Goal: Information Seeking & Learning: Learn about a topic

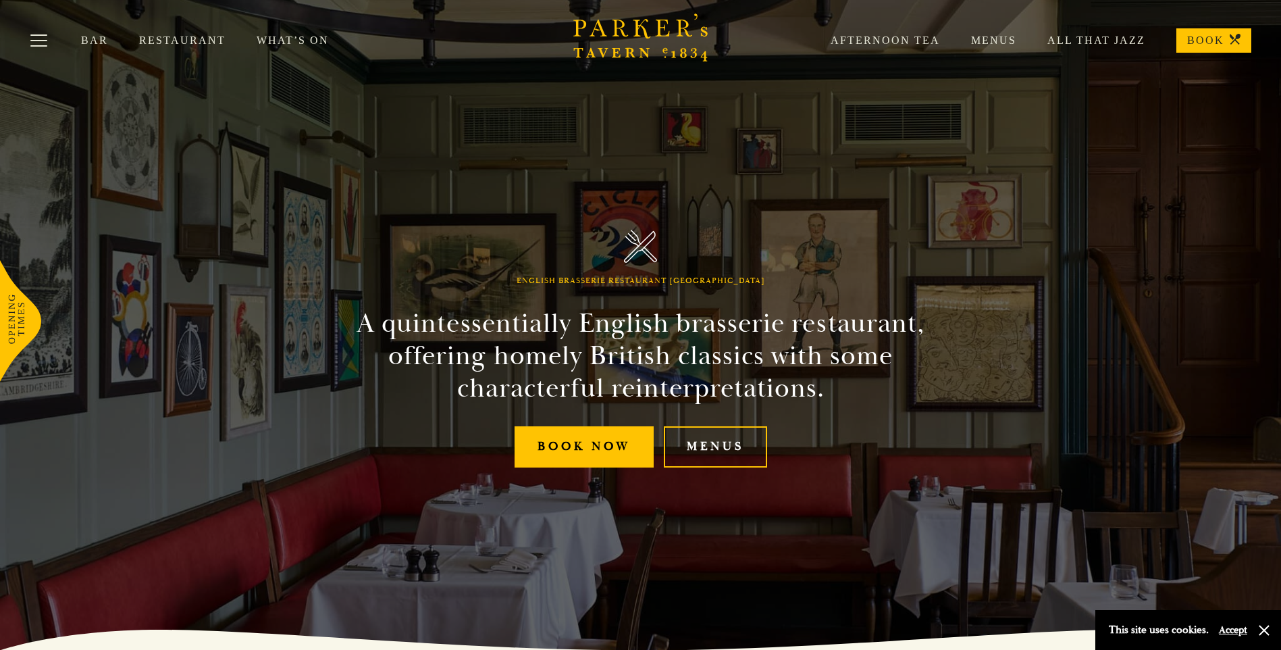
click at [166, 42] on link "Restaurant" at bounding box center [197, 41] width 117 height 14
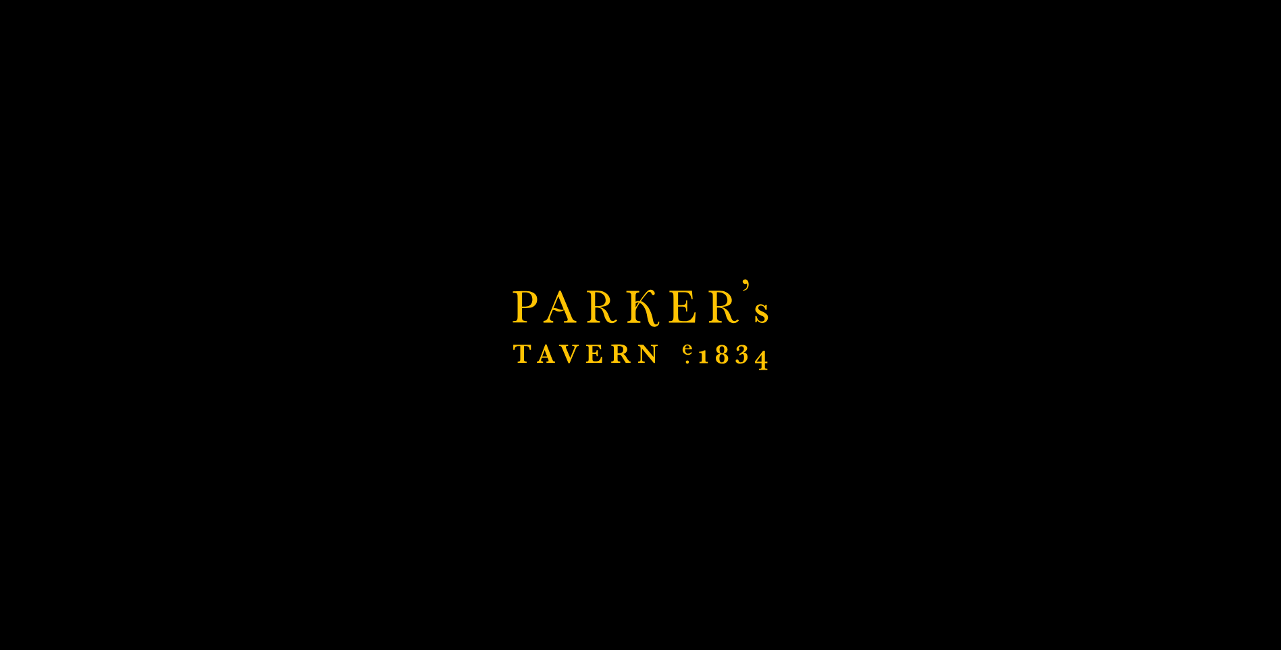
scroll to position [405, 0]
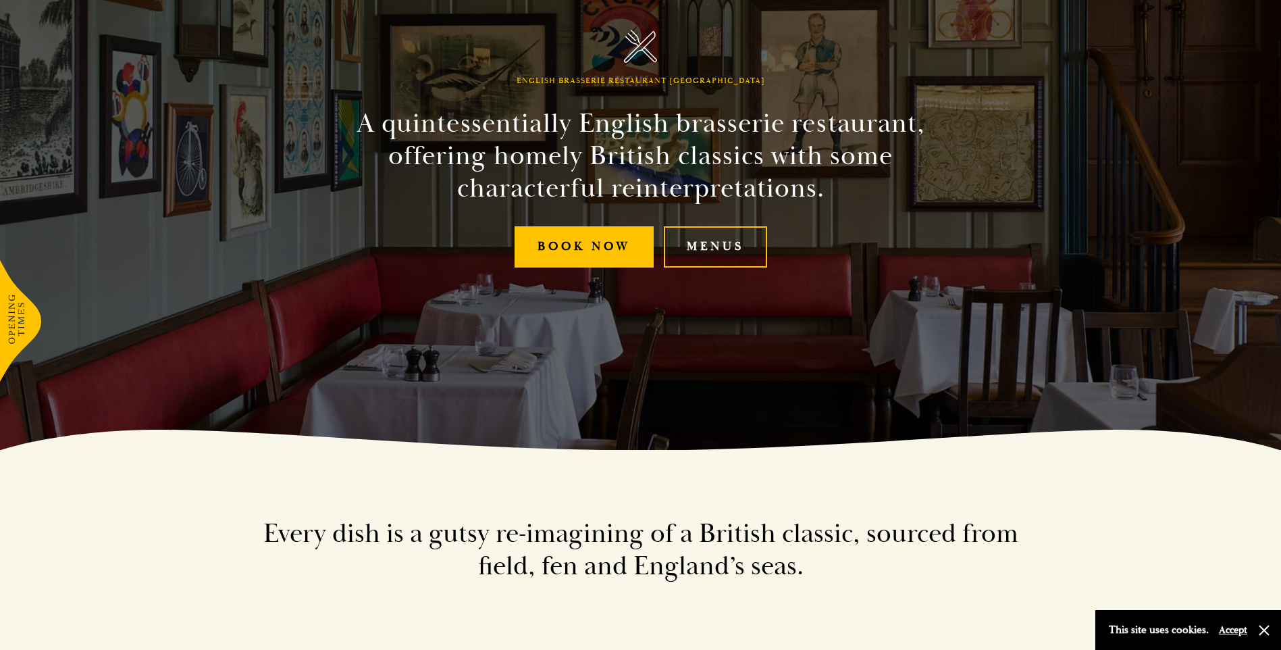
scroll to position [203, 0]
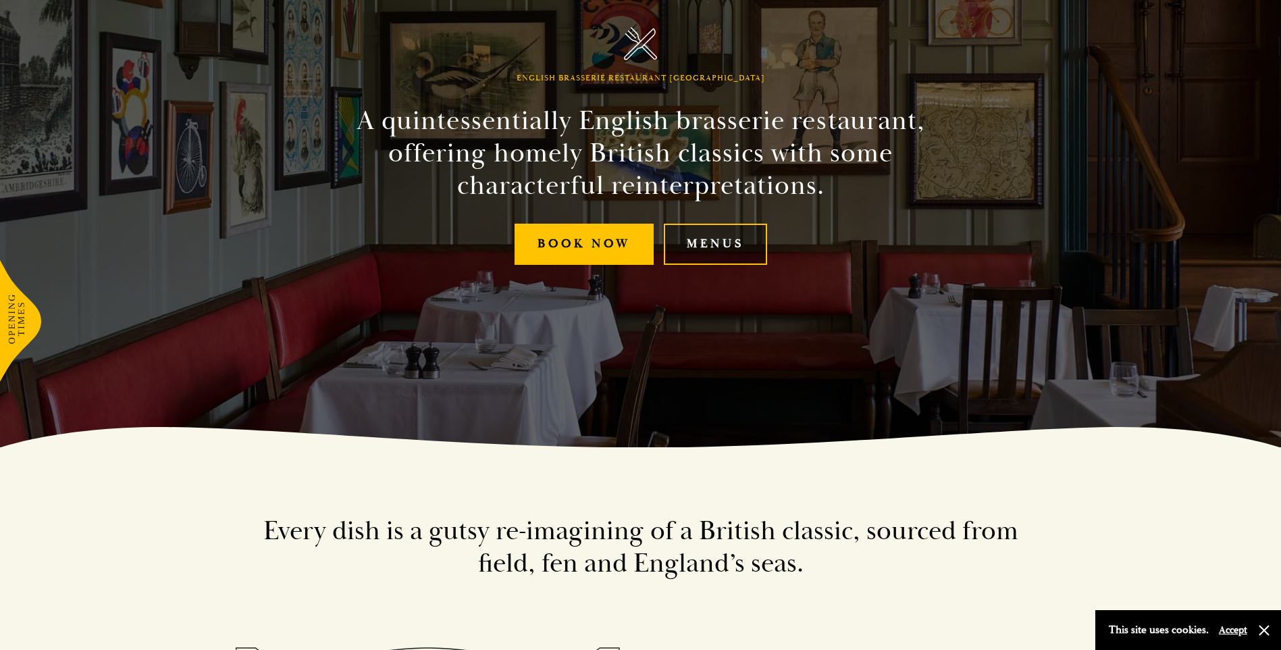
click at [712, 248] on link "Menus" at bounding box center [715, 243] width 103 height 41
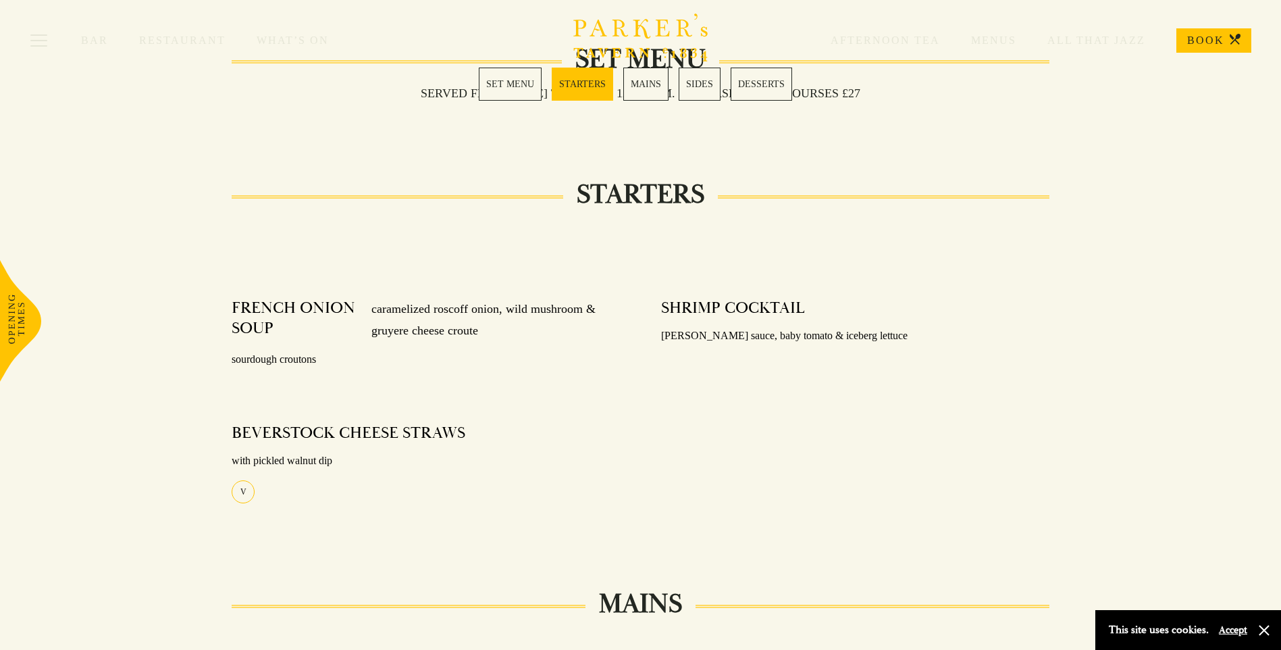
scroll to position [270, 0]
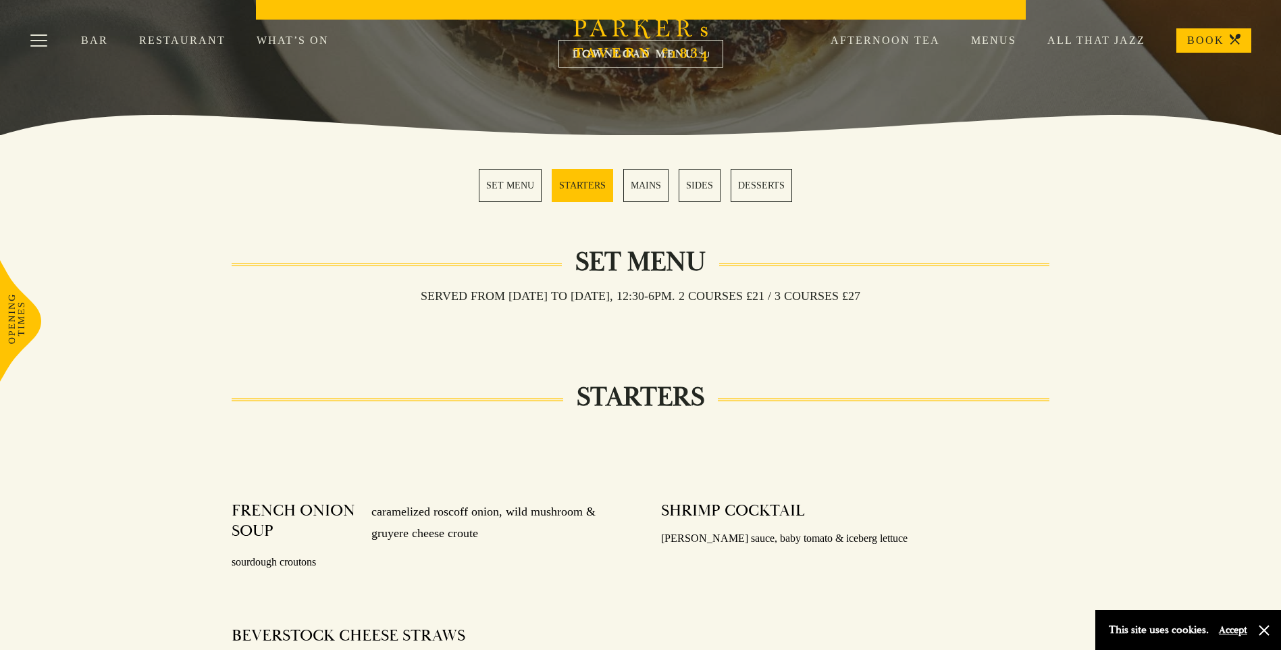
click at [585, 184] on link "STARTERS" at bounding box center [582, 185] width 61 height 33
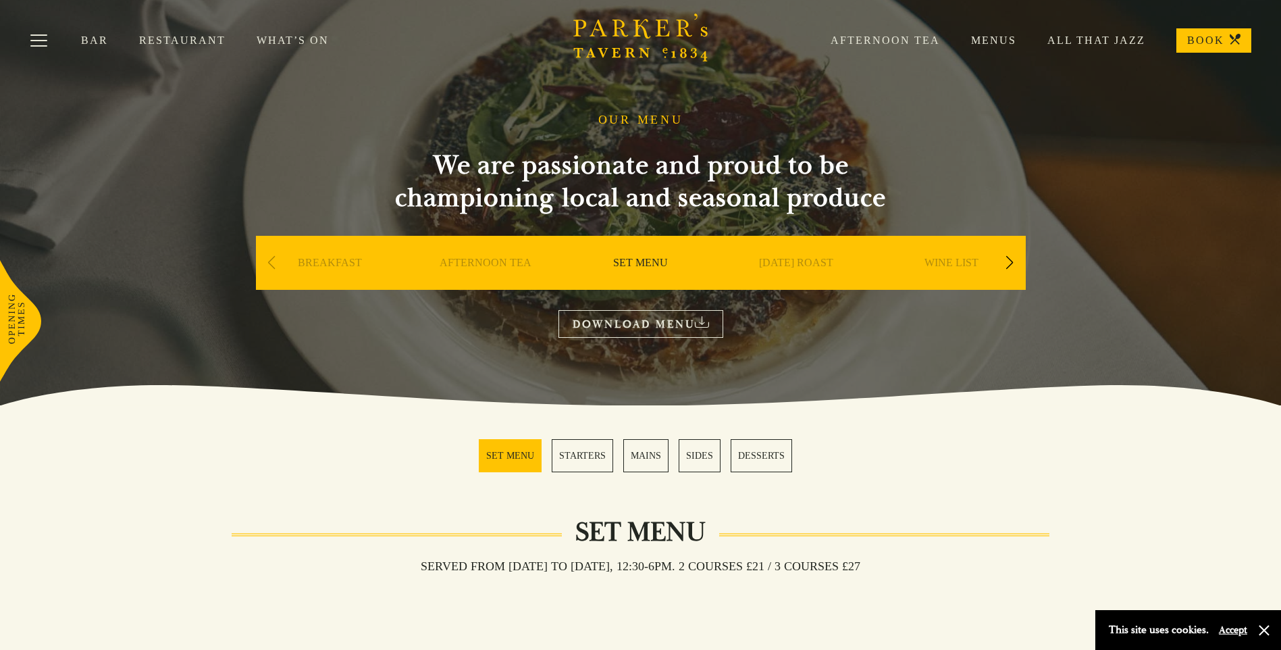
click at [579, 454] on link "STARTERS" at bounding box center [582, 455] width 61 height 33
click at [1011, 260] on div "Next slide" at bounding box center [1010, 263] width 18 height 30
click at [800, 264] on link "A LA CARTE" at bounding box center [795, 283] width 63 height 54
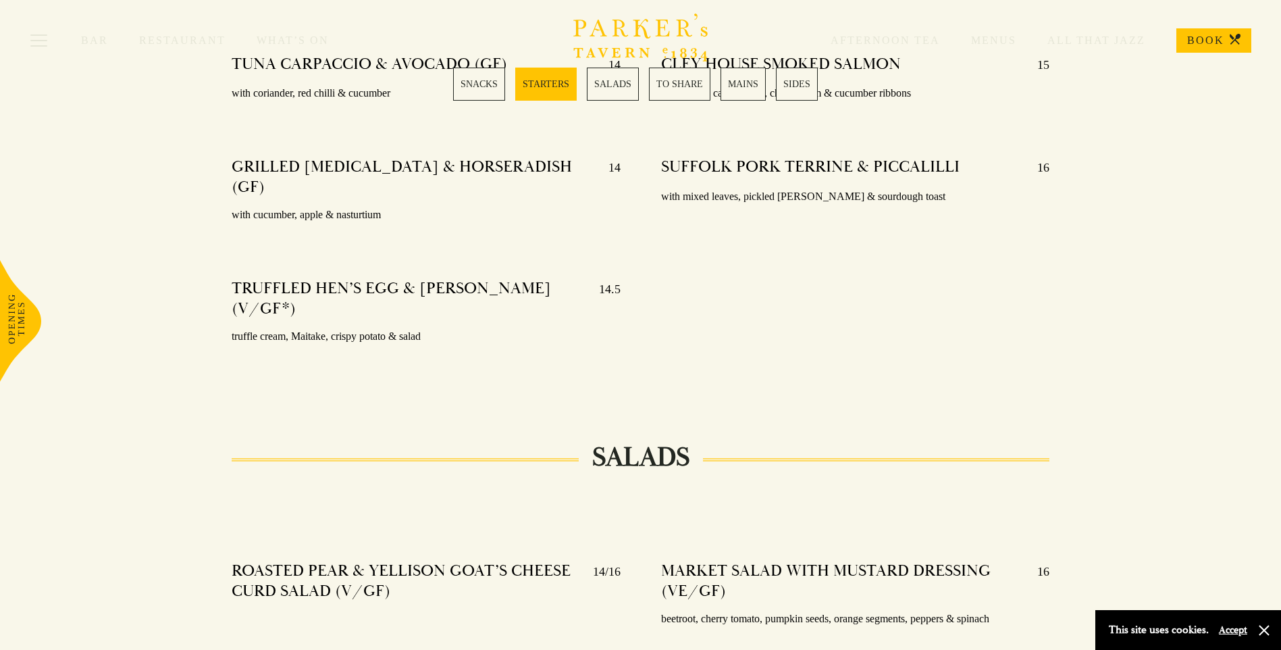
scroll to position [1261, 0]
